Goal: Navigation & Orientation: Understand site structure

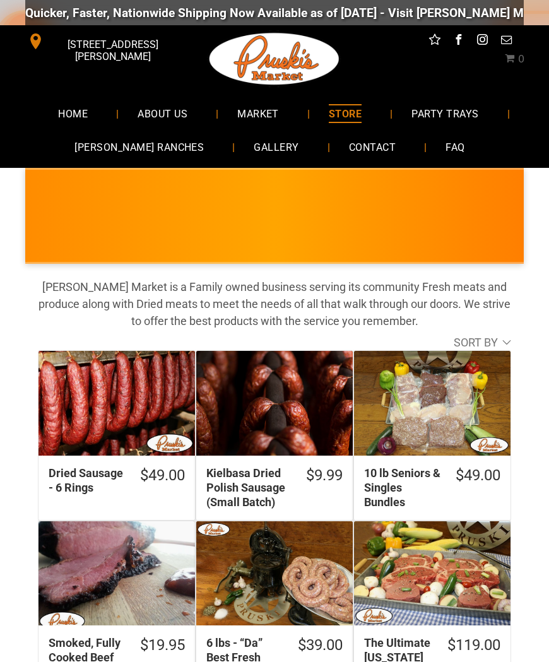
click at [259, 112] on span "MARKET" at bounding box center [258, 113] width 42 height 18
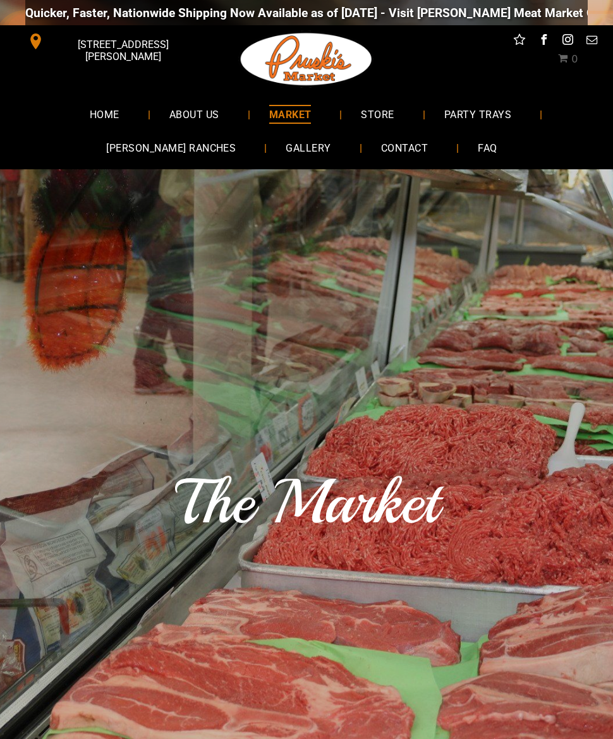
click at [286, 148] on span "GALLERY" at bounding box center [307, 148] width 45 height 18
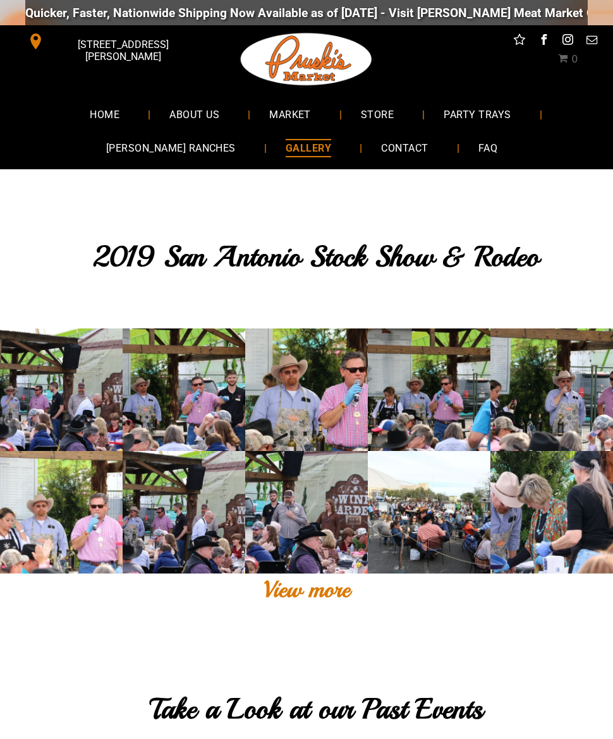
click at [183, 148] on span "[PERSON_NAME] RANCHES" at bounding box center [170, 148] width 129 height 18
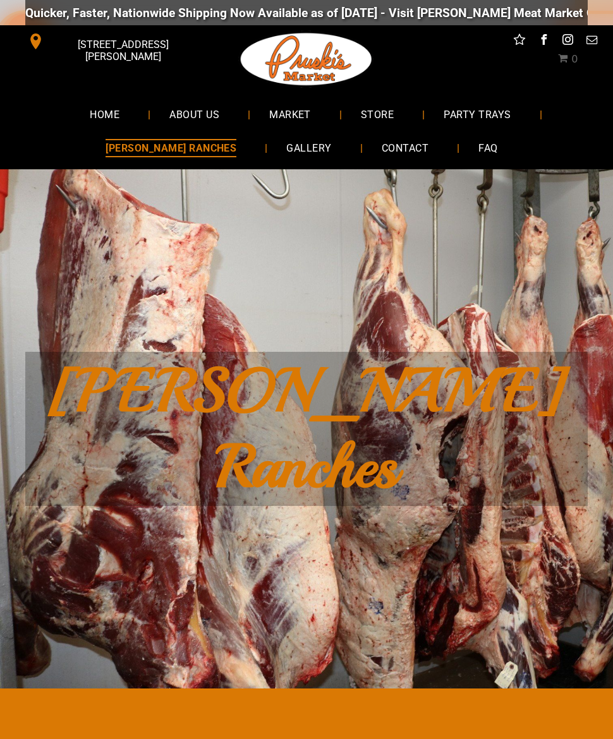
click at [480, 128] on link "PARTY TRAYS" at bounding box center [476, 113] width 105 height 33
